Goal: Task Accomplishment & Management: Complete application form

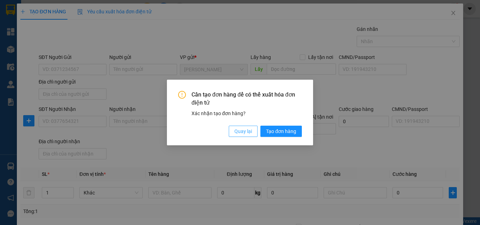
click at [244, 132] on span "Quay lại" at bounding box center [243, 131] width 18 height 8
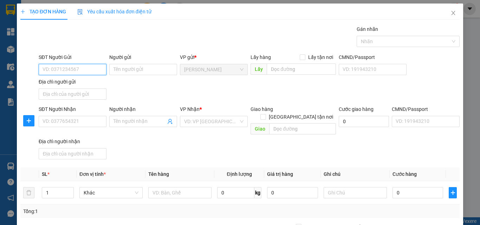
click at [88, 72] on input "SĐT Người Gửi" at bounding box center [73, 69] width 68 height 11
click at [92, 81] on div "0977975965 - toàn" at bounding box center [71, 84] width 59 height 8
type input "0977975965"
type input "toàn"
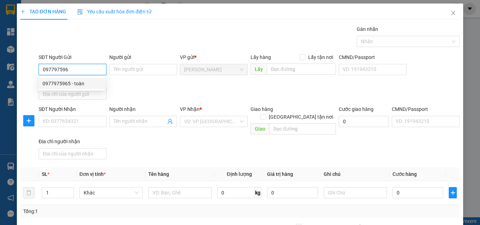
type input "0905655354"
type input "quyên"
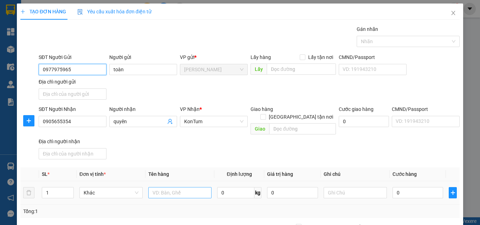
type input "0977975965"
click at [172, 189] on input "text" at bounding box center [179, 192] width 63 height 11
click at [172, 188] on input "text" at bounding box center [179, 192] width 63 height 11
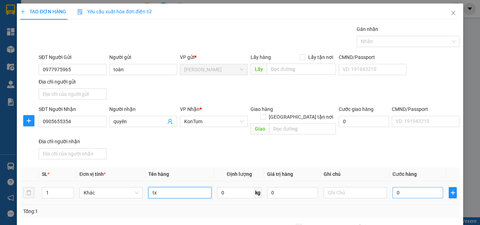
type input "tx"
click at [401, 187] on input "0" at bounding box center [417, 192] width 51 height 11
type input "8"
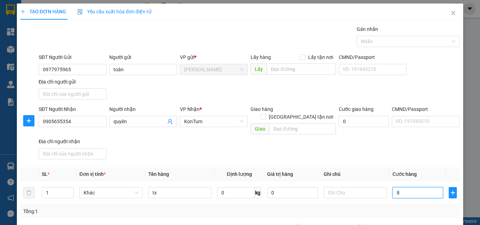
type input "80"
type input "80.000"
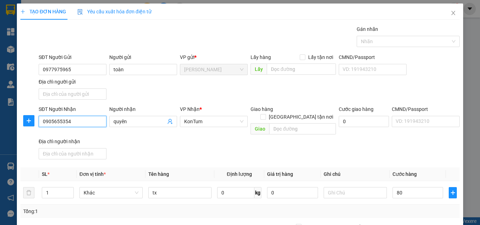
type input "80.000"
click at [82, 121] on input "0905655354" at bounding box center [73, 121] width 68 height 11
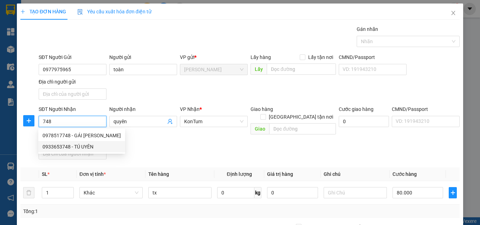
click at [88, 146] on div "0933653748 - TÚ UYÊN" at bounding box center [81, 147] width 78 height 8
type input "0933653748"
type input "TÚ UYÊN"
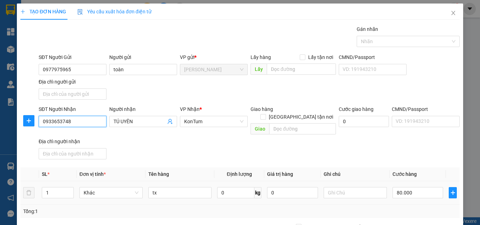
scroll to position [70, 0]
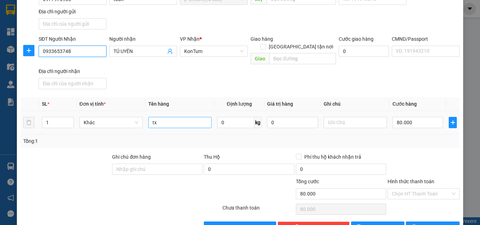
type input "0933653748"
click at [180, 117] on input "tx" at bounding box center [179, 122] width 63 height 11
type input "tx đông lạnh"
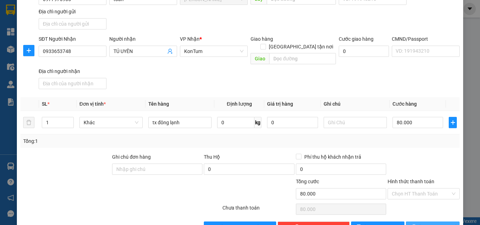
click at [439, 223] on span "[PERSON_NAME] và In" at bounding box center [443, 227] width 49 height 8
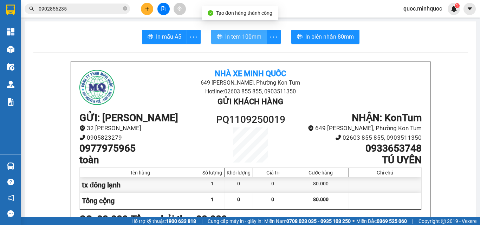
click at [246, 39] on span "In tem 100mm" at bounding box center [243, 36] width 36 height 9
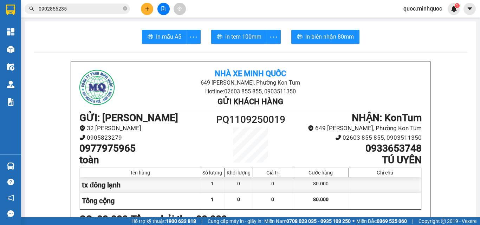
scroll to position [70, 0]
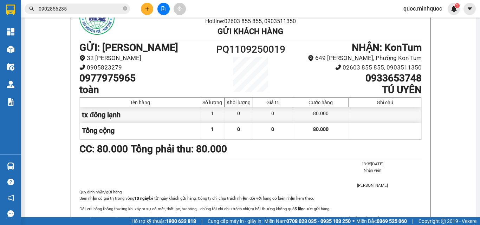
click at [126, 10] on icon "close-circle" at bounding box center [125, 8] width 4 height 4
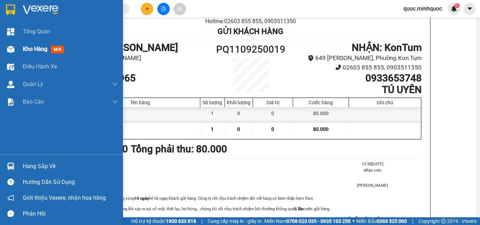
click at [35, 50] on span "Kho hàng" at bounding box center [35, 49] width 25 height 7
click at [37, 50] on span "Kho hàng" at bounding box center [35, 49] width 25 height 7
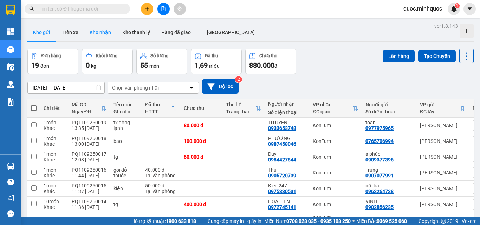
click at [103, 36] on button "Kho nhận" at bounding box center [100, 32] width 33 height 17
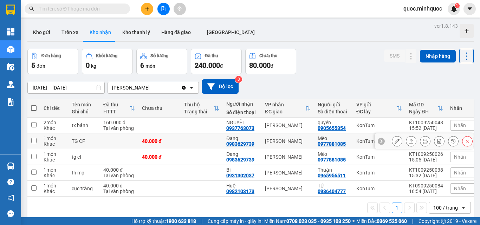
click at [393, 144] on button at bounding box center [397, 141] width 10 height 12
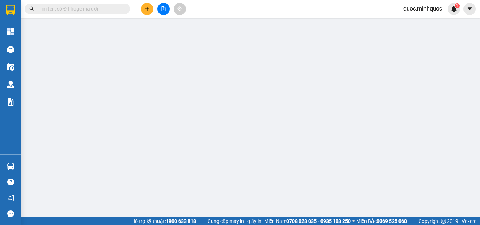
type input "0977881085"
type input "Mèo"
type input "0983629739"
type input "Đang"
type input "40.000"
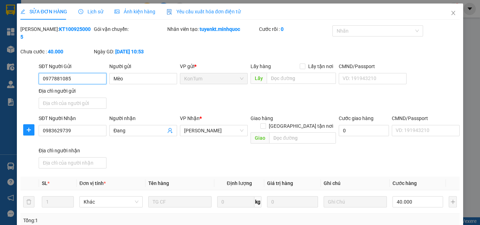
scroll to position [85, 0]
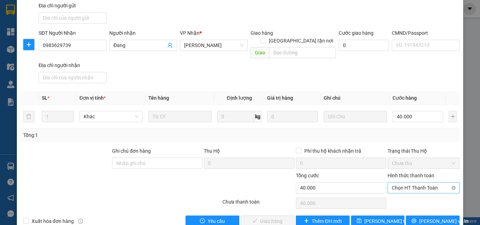
click at [433, 183] on span "Chọn HT Thanh Toán" at bounding box center [424, 188] width 64 height 11
click at [414, 186] on div "Tại văn phòng" at bounding box center [419, 187] width 63 height 8
type input "0"
click at [279, 217] on span "[PERSON_NAME] và Giao hàng" at bounding box center [287, 221] width 67 height 8
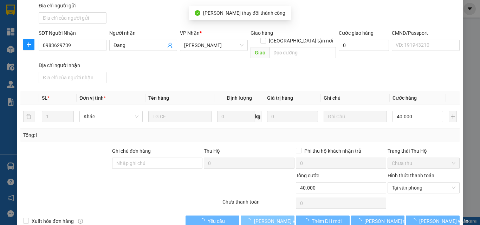
scroll to position [0, 0]
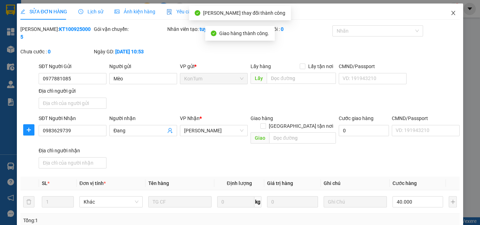
click at [446, 13] on span "Close" at bounding box center [453, 14] width 20 height 20
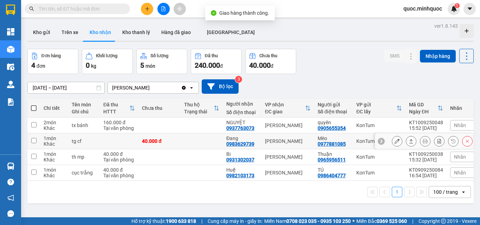
click at [394, 143] on icon at bounding box center [396, 141] width 5 height 5
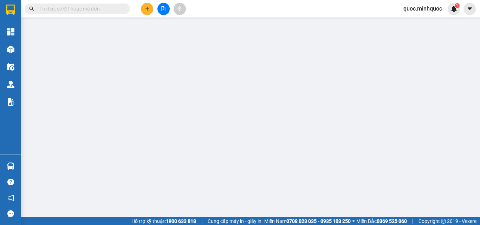
type input "0977881085"
type input "Mèo"
type input "0983629739"
type input "Đang"
type input "40.000"
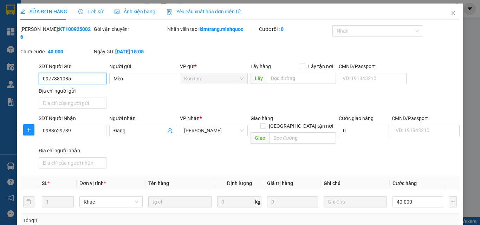
scroll to position [85, 0]
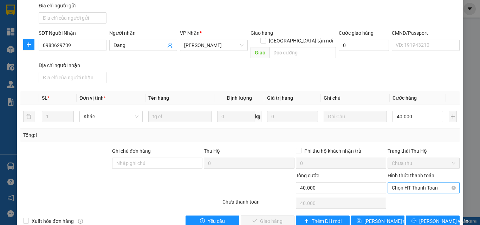
click at [416, 183] on span "Chọn HT Thanh Toán" at bounding box center [424, 188] width 64 height 11
click at [412, 188] on div "Tại văn phòng" at bounding box center [419, 187] width 63 height 8
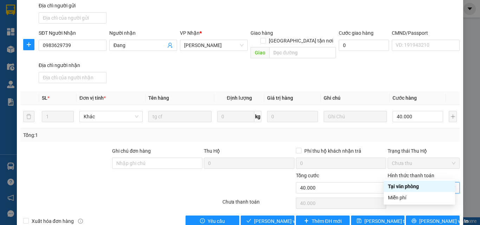
type input "0"
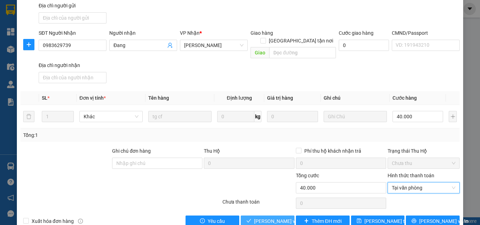
click at [283, 217] on span "[PERSON_NAME] và Giao hàng" at bounding box center [287, 221] width 67 height 8
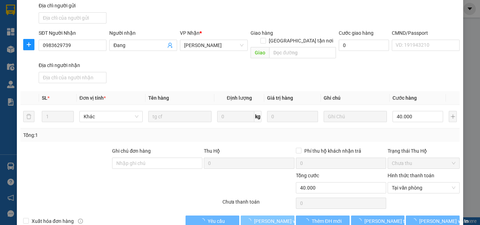
scroll to position [0, 0]
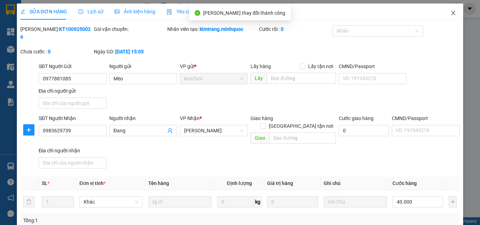
click at [451, 13] on icon "close" at bounding box center [453, 13] width 4 height 4
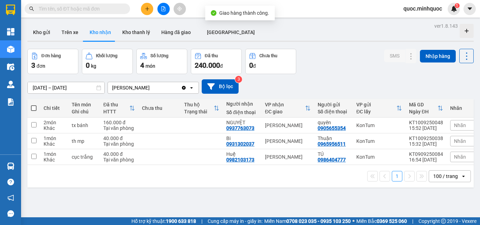
click at [360, 76] on div "[DATE] – [DATE] Press the down arrow key to interact with the calendar and sele…" at bounding box center [250, 86] width 446 height 25
click at [48, 34] on button "Kho gửi" at bounding box center [41, 32] width 28 height 17
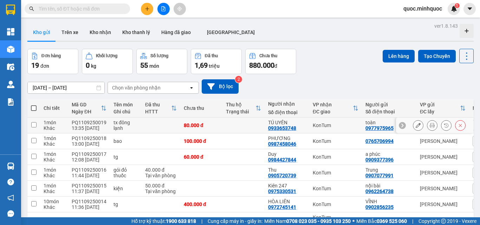
scroll to position [105, 0]
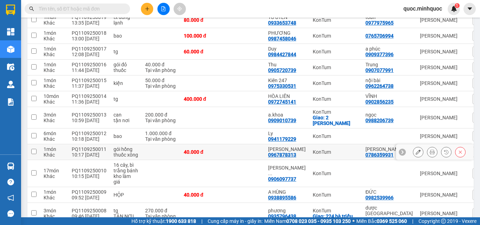
click at [232, 152] on td at bounding box center [243, 152] width 42 height 16
checkbox input "true"
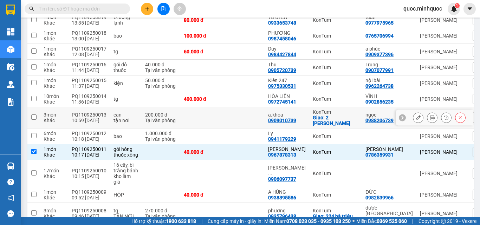
click at [236, 119] on td at bounding box center [243, 117] width 42 height 21
checkbox input "true"
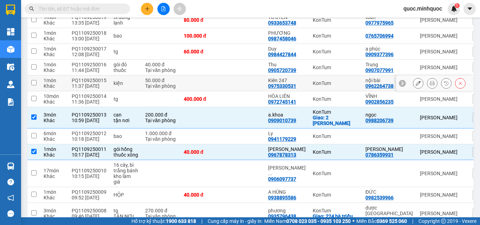
click at [241, 86] on td at bounding box center [243, 83] width 42 height 16
checkbox input "true"
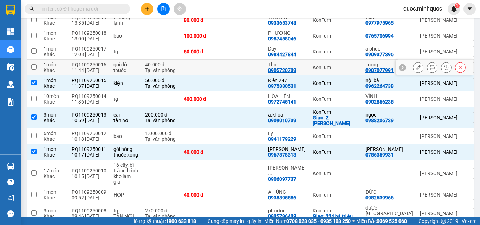
click at [240, 72] on td at bounding box center [243, 68] width 42 height 16
checkbox input "true"
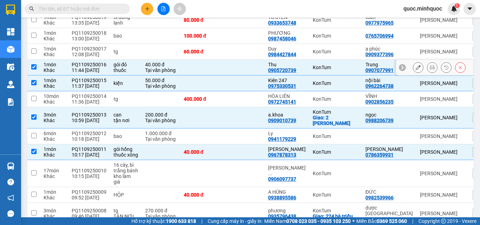
scroll to position [35, 0]
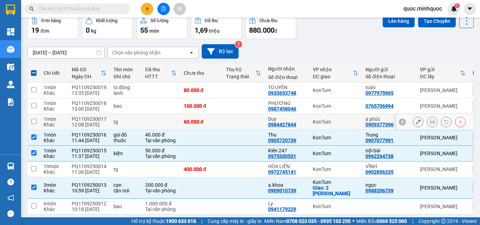
click at [229, 119] on td at bounding box center [243, 122] width 42 height 16
checkbox input "true"
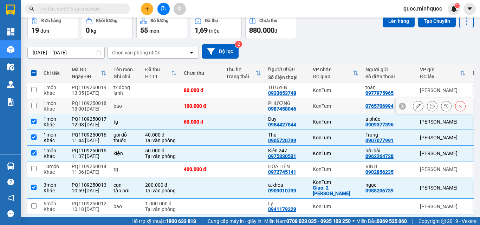
click at [237, 110] on td at bounding box center [243, 106] width 42 height 16
checkbox input "true"
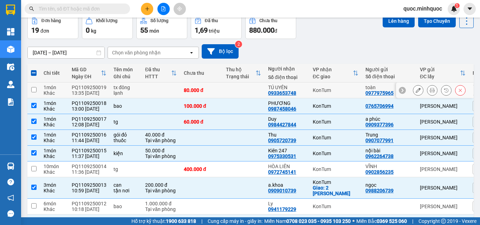
click at [238, 92] on td at bounding box center [243, 91] width 42 height 16
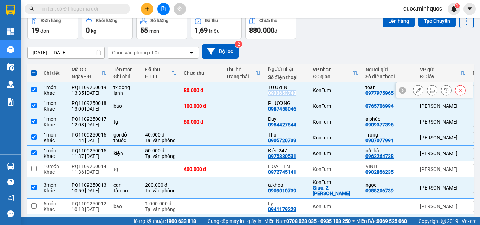
drag, startPoint x: 265, startPoint y: 94, endPoint x: 293, endPoint y: 92, distance: 28.2
click at [293, 92] on td "TÚ UYÊN 0933653748" at bounding box center [286, 91] width 45 height 16
checkbox input "false"
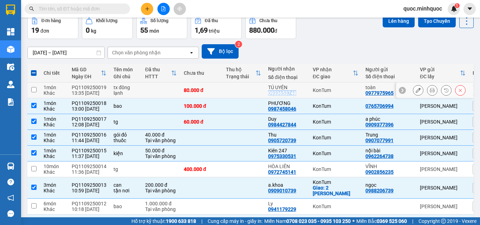
copy div "0933653748"
click at [95, 13] on span at bounding box center [77, 9] width 105 height 11
click at [101, 11] on input "text" at bounding box center [80, 9] width 83 height 8
paste input "0933653748"
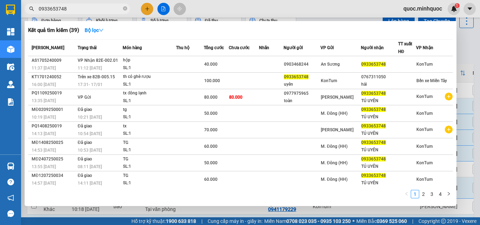
type input "0933653748"
click at [479, 205] on div at bounding box center [240, 112] width 480 height 225
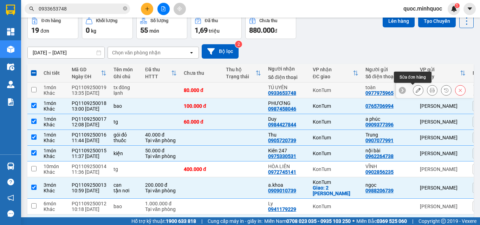
click at [415, 92] on button at bounding box center [418, 90] width 10 height 12
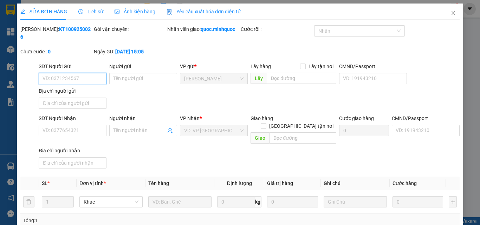
type input "0977975965"
type input "toàn"
type input "0933653748"
type input "TÚ UYÊN"
type input "80.000"
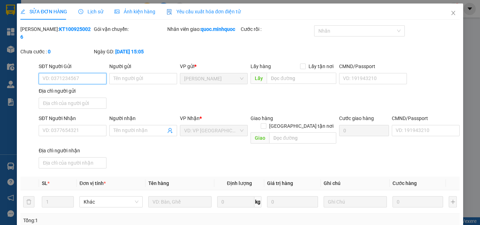
type input "80.000"
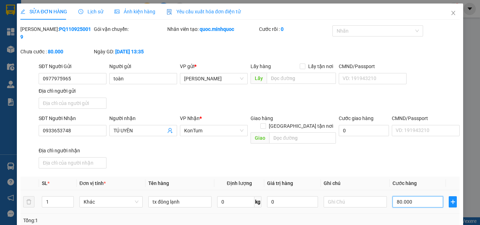
click at [420, 196] on input "80.000" at bounding box center [417, 201] width 51 height 11
type input "7"
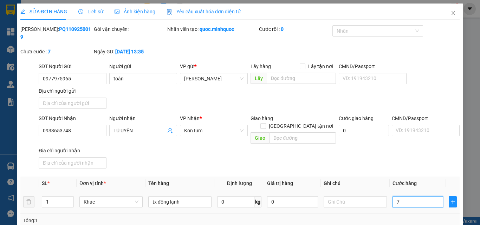
type input "70"
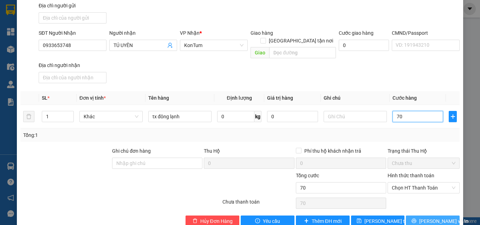
type input "70"
type input "70.000"
click at [427, 217] on span "[PERSON_NAME] và In" at bounding box center [443, 221] width 49 height 8
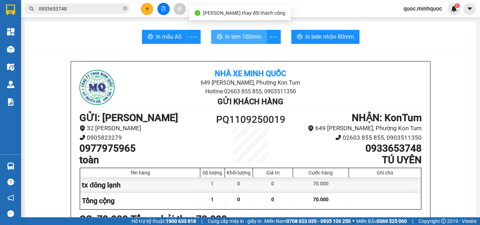
click at [240, 40] on span "In tem 100mm" at bounding box center [243, 36] width 36 height 9
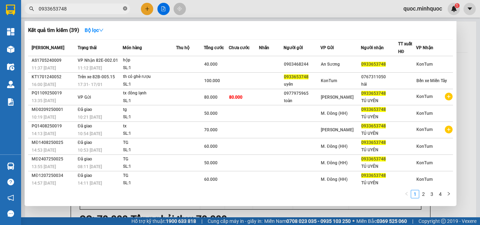
click at [126, 9] on icon "close-circle" at bounding box center [125, 8] width 4 height 4
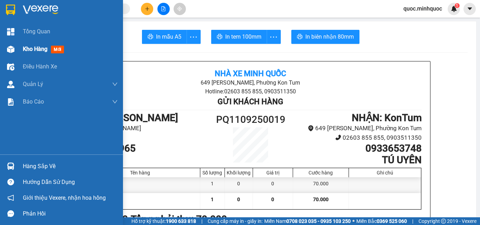
drag, startPoint x: 24, startPoint y: 55, endPoint x: 27, endPoint y: 52, distance: 4.7
click at [25, 55] on div "Kho hàng mới" at bounding box center [70, 49] width 95 height 18
click at [27, 52] on span "Kho hàng" at bounding box center [35, 49] width 25 height 7
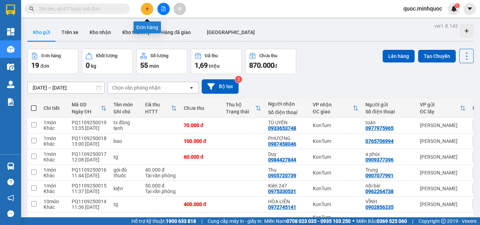
click at [143, 10] on button at bounding box center [147, 9] width 12 height 12
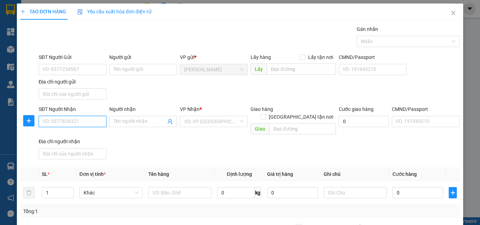
click at [86, 121] on input "SĐT Người Nhận" at bounding box center [73, 121] width 68 height 11
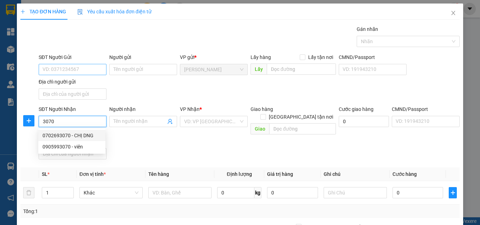
type input "3070"
click at [78, 68] on input "SĐT Người Gửi" at bounding box center [73, 69] width 68 height 11
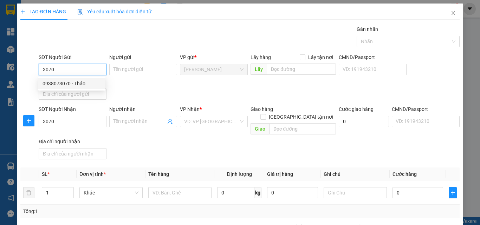
click at [75, 82] on div "0938073070 - Thảo" at bounding box center [71, 84] width 59 height 8
type input "0938073070"
type input "Thảo"
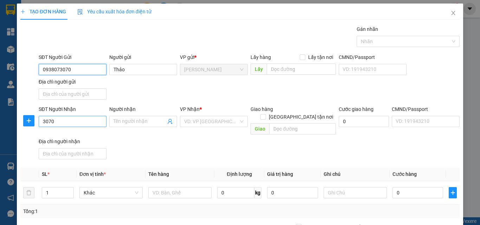
type input "0938073070"
click at [76, 123] on input "3070" at bounding box center [73, 121] width 68 height 11
click at [89, 70] on input "0938073070" at bounding box center [73, 69] width 68 height 11
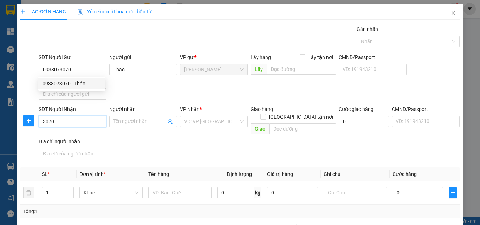
click at [76, 121] on input "3070" at bounding box center [73, 121] width 68 height 11
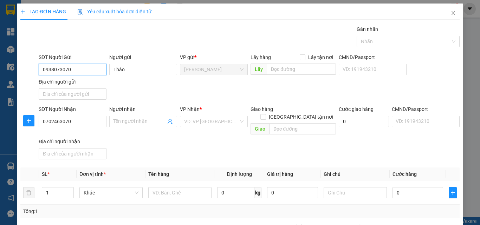
click at [94, 66] on input "0938073070" at bounding box center [73, 69] width 68 height 11
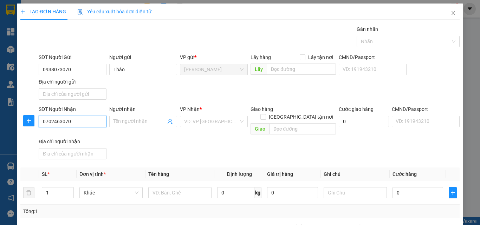
drag, startPoint x: 57, startPoint y: 120, endPoint x: 54, endPoint y: 123, distance: 5.0
click at [54, 123] on input "0702463070" at bounding box center [73, 121] width 68 height 11
type input "0702693070"
click at [92, 137] on div "0702693070 - CHỊ DNG" at bounding box center [71, 136] width 59 height 8
type input "CHỊ DNG"
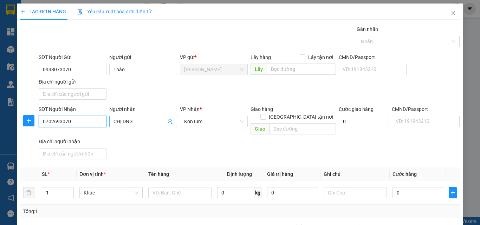
type input "0702693070"
click at [135, 120] on input "CHỊ DNG" at bounding box center [139, 122] width 52 height 8
drag, startPoint x: 134, startPoint y: 120, endPoint x: 122, endPoint y: 126, distance: 14.0
click at [122, 126] on span "CHỊ DNG" at bounding box center [143, 121] width 68 height 11
click at [88, 118] on input "0702693070" at bounding box center [73, 121] width 68 height 11
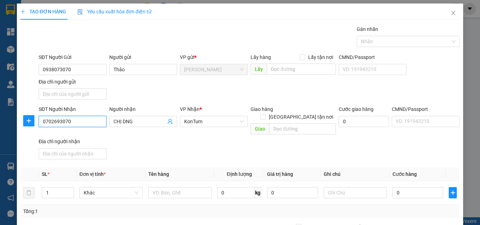
click at [88, 118] on input "0702693070" at bounding box center [73, 121] width 68 height 11
click at [147, 120] on input "CHỊ DNG" at bounding box center [139, 122] width 52 height 8
click at [126, 120] on input "CHỊ DNG" at bounding box center [139, 122] width 52 height 8
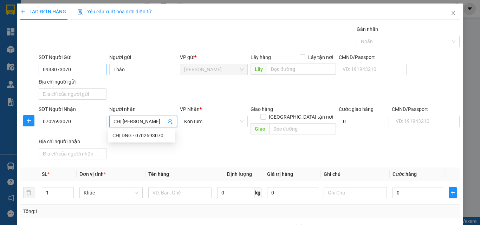
type input "CHỊ [PERSON_NAME]"
click at [99, 67] on input "0938073070" at bounding box center [73, 69] width 68 height 11
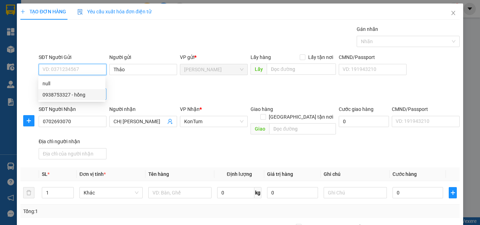
click at [92, 95] on div "0938753327 - hồng" at bounding box center [71, 95] width 59 height 8
type input "0938753327"
type input "hồng"
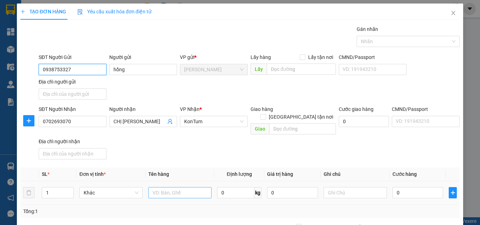
type input "0938753327"
click at [171, 187] on input "text" at bounding box center [179, 192] width 63 height 11
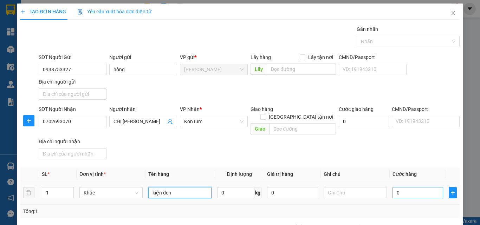
type input "kiện đen"
click at [401, 188] on input "0" at bounding box center [417, 192] width 51 height 11
type input "1"
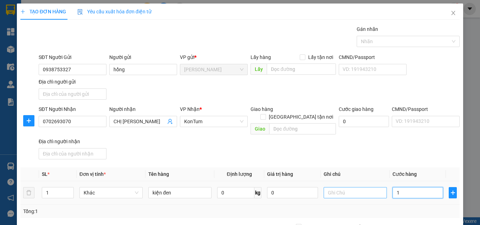
type input "10"
type input "100"
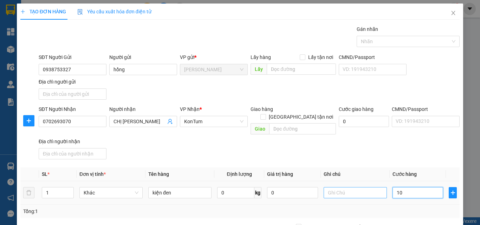
type input "100"
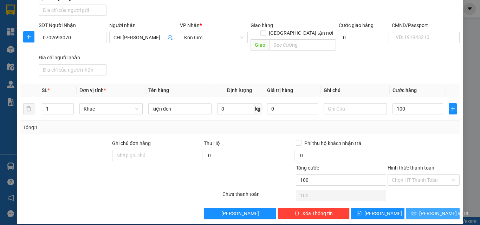
type input "100.000"
click at [424, 210] on span "[PERSON_NAME] và In" at bounding box center [443, 214] width 49 height 8
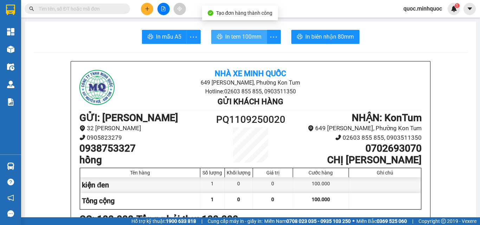
click at [248, 39] on span "In tem 100mm" at bounding box center [243, 36] width 36 height 9
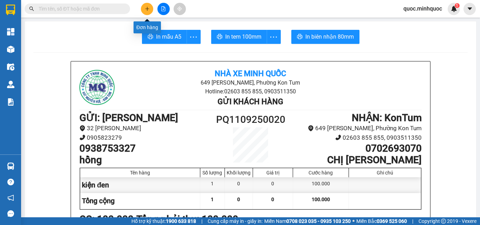
click at [146, 10] on icon "plus" at bounding box center [147, 8] width 5 height 5
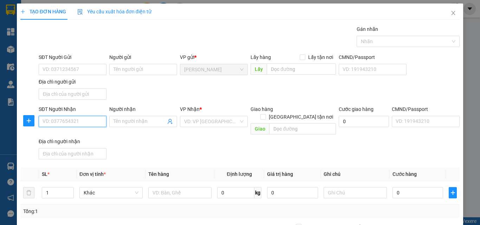
click at [84, 121] on input "SĐT Người Nhận" at bounding box center [73, 121] width 68 height 11
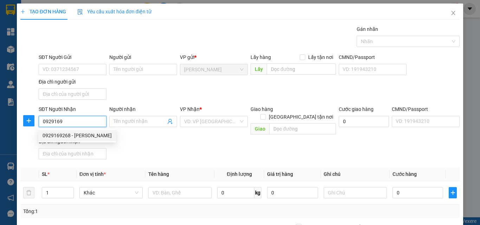
click at [77, 135] on div "0929169268 - [PERSON_NAME]" at bounding box center [76, 136] width 69 height 8
type input "0929169268"
type input "[PERSON_NAME]"
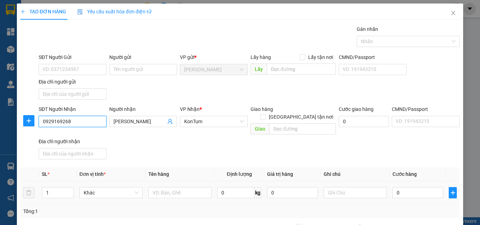
type input "0929169268"
click at [156, 191] on div at bounding box center [179, 193] width 63 height 14
click at [170, 187] on input "text" at bounding box center [179, 192] width 63 height 11
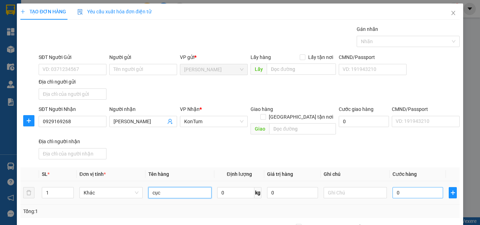
type input "cục"
click at [403, 187] on input "0" at bounding box center [417, 192] width 51 height 11
type input "8"
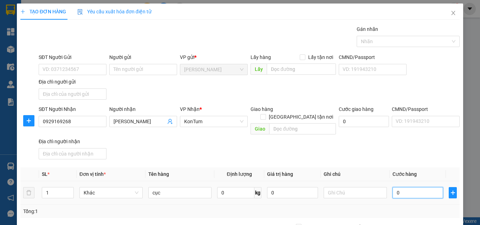
type input "8"
type input "80"
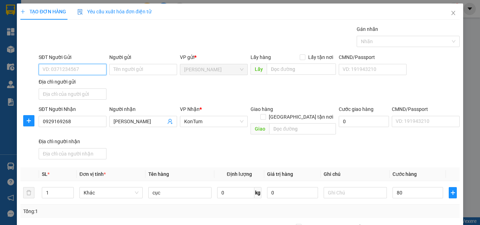
click at [80, 65] on input "SĐT Người Gửi" at bounding box center [73, 69] width 68 height 11
type input "80.000"
click at [80, 65] on input "SĐT Người Gửi" at bounding box center [73, 69] width 68 height 11
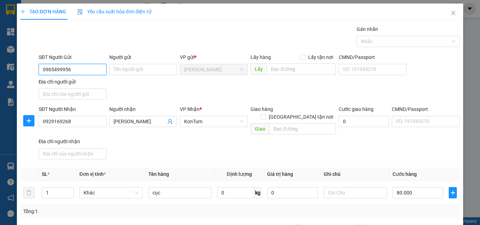
scroll to position [84, 0]
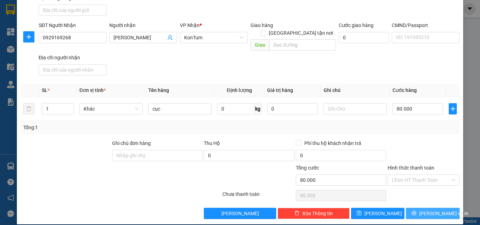
type input "0965499956"
click at [436, 210] on span "[PERSON_NAME] và In" at bounding box center [443, 214] width 49 height 8
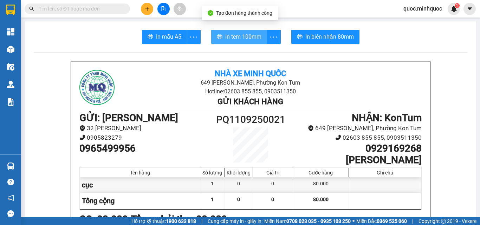
click at [239, 38] on span "In tem 100mm" at bounding box center [243, 36] width 36 height 9
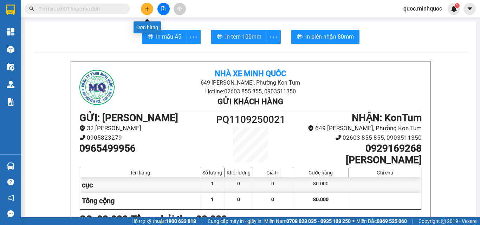
click at [146, 12] on button at bounding box center [147, 9] width 12 height 12
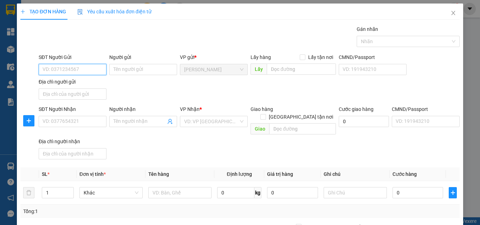
click at [88, 67] on input "SĐT Người Gửi" at bounding box center [73, 69] width 68 height 11
type input "092"
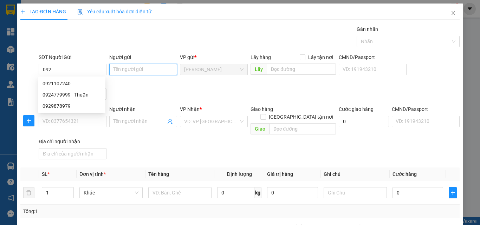
click at [140, 70] on input "Người gửi" at bounding box center [143, 69] width 68 height 11
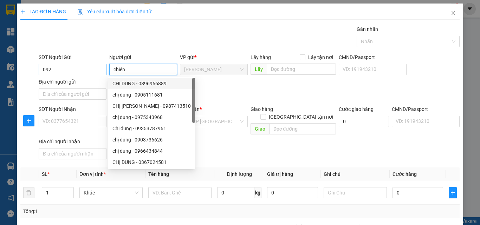
type input "chiến"
click at [92, 68] on input "092" at bounding box center [73, 69] width 68 height 11
click at [91, 69] on input "092" at bounding box center [73, 69] width 68 height 11
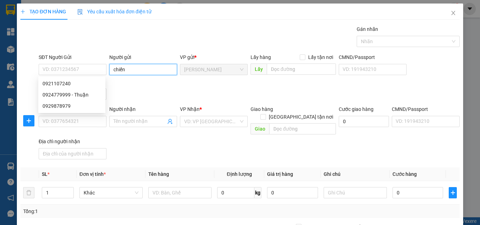
click at [142, 69] on input "chiến" at bounding box center [143, 69] width 68 height 11
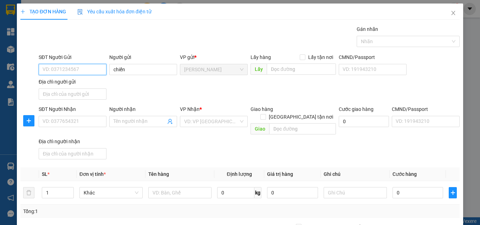
click at [85, 69] on input "SĐT Người Gửi" at bounding box center [73, 69] width 68 height 11
click at [83, 83] on div "0921107240" at bounding box center [71, 84] width 59 height 8
type input "0921107240"
type input "0973873575"
type input "trang"
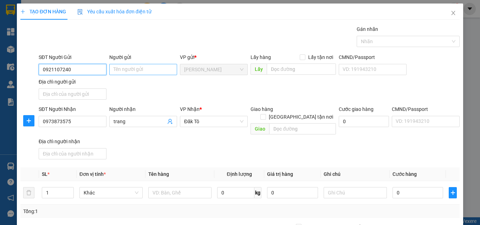
type input "0921107240"
click at [132, 70] on input "Người gửi" at bounding box center [143, 69] width 68 height 11
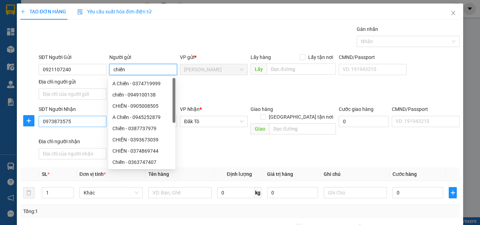
type input "chiến"
click at [92, 121] on input "0973873575" at bounding box center [73, 121] width 68 height 11
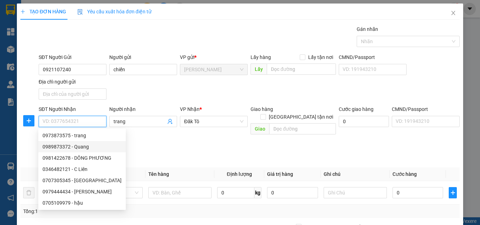
click at [86, 147] on div "0989873372 - Quang" at bounding box center [81, 147] width 79 height 8
type input "0989873372"
type input "Quang"
checkbox input "true"
type input "224 bà triệu"
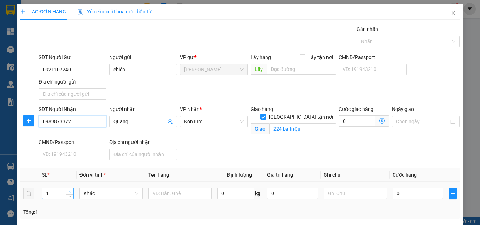
type input "0989873372"
click at [70, 191] on icon "up" at bounding box center [69, 192] width 2 height 2
type input "2"
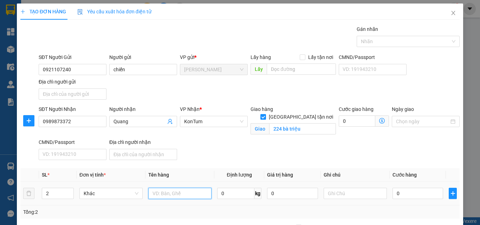
click at [178, 196] on input "text" at bounding box center [179, 193] width 63 height 11
type input "tg,[GEOGRAPHIC_DATA]"
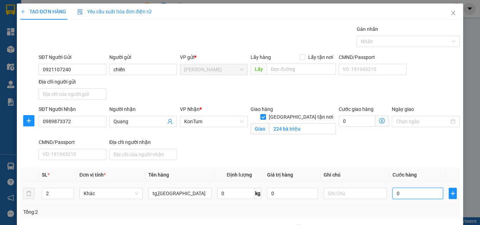
click at [402, 194] on input "0" at bounding box center [417, 193] width 51 height 11
type input "1"
type input "10"
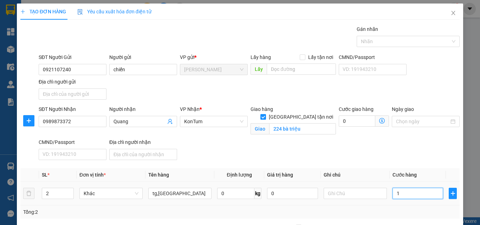
type input "10"
type input "100"
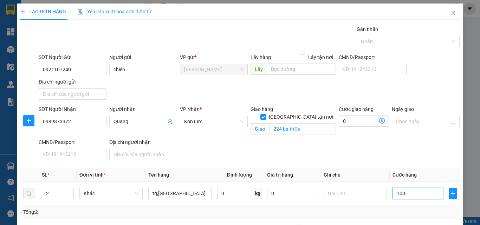
scroll to position [92, 0]
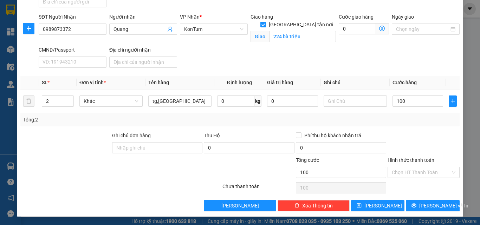
type input "100.000"
click at [404, 166] on div "Hình thức thanh toán" at bounding box center [423, 161] width 72 height 11
click at [408, 170] on input "Hình thức thanh toán" at bounding box center [421, 172] width 59 height 11
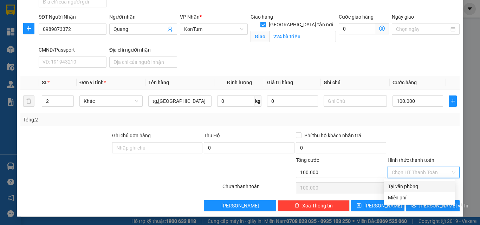
click at [415, 186] on div "Tại văn phòng" at bounding box center [419, 187] width 63 height 8
type input "0"
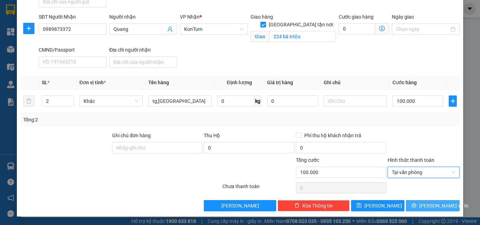
click at [422, 205] on span "[PERSON_NAME] và In" at bounding box center [443, 206] width 49 height 8
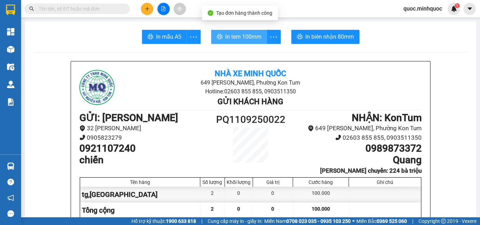
click at [226, 41] on span "In tem 100mm" at bounding box center [243, 36] width 36 height 9
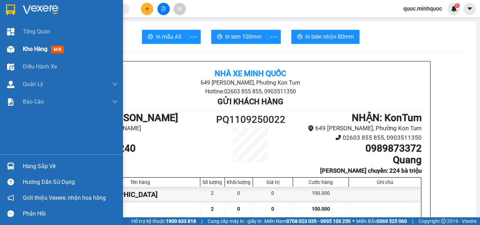
click at [42, 53] on div "Kho hàng mới" at bounding box center [45, 49] width 44 height 9
